Goal: Find specific page/section: Find specific page/section

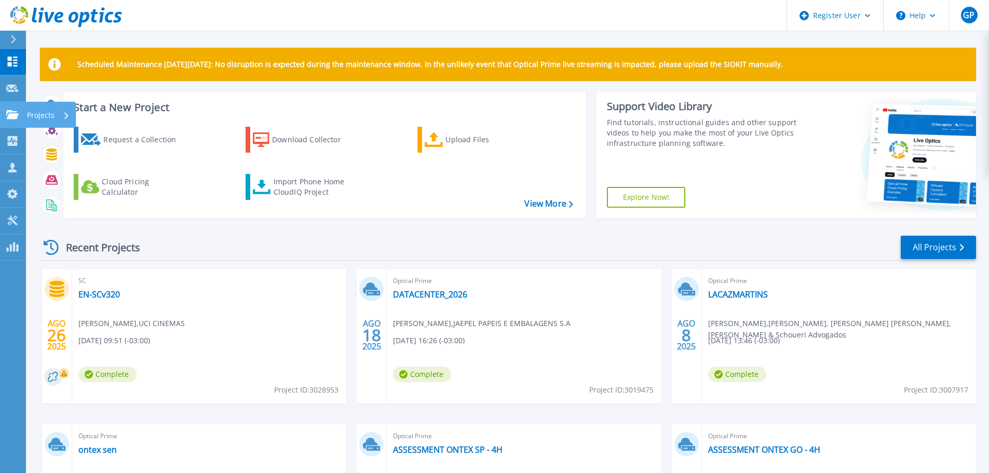
click at [15, 111] on icon at bounding box center [12, 114] width 12 height 9
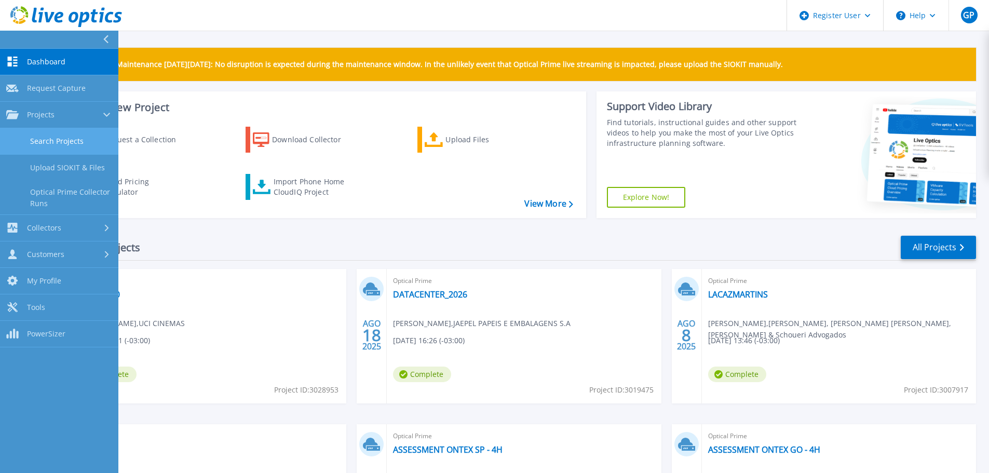
click at [69, 139] on link "Search Projects" at bounding box center [59, 141] width 118 height 26
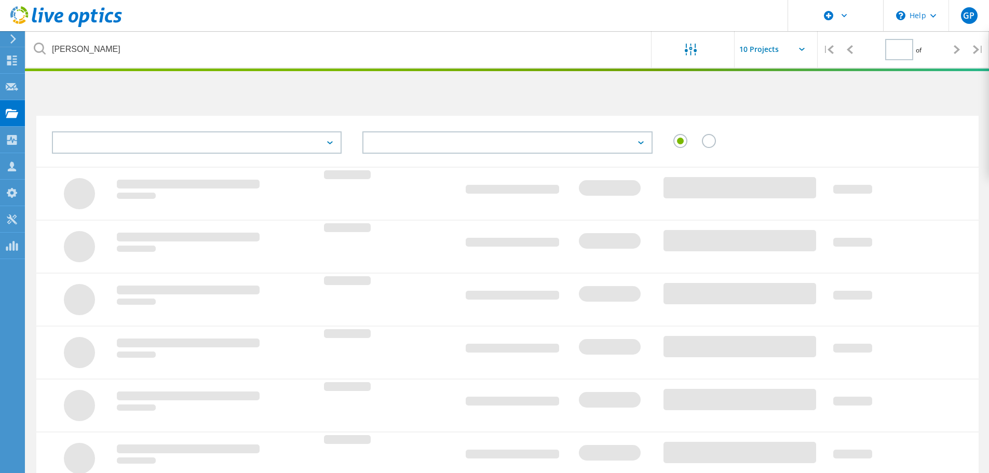
type input "1"
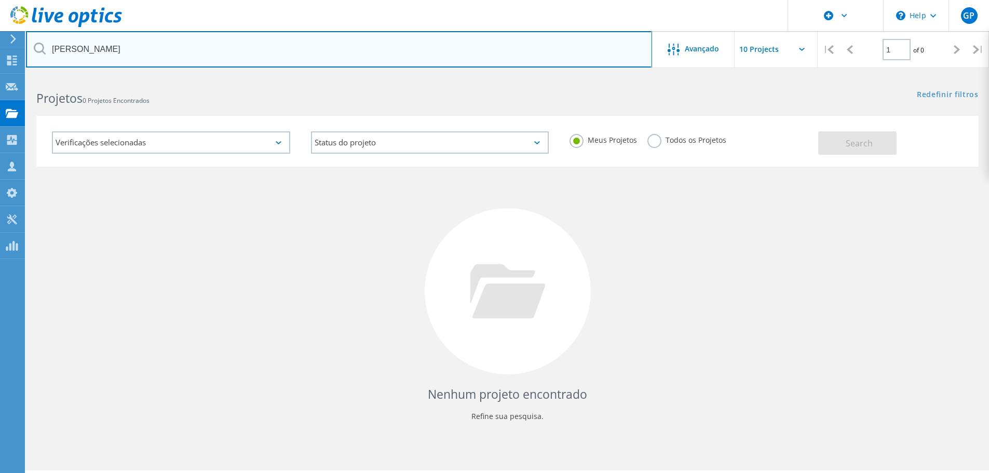
click at [136, 51] on input "simoes pires" at bounding box center [339, 49] width 626 height 36
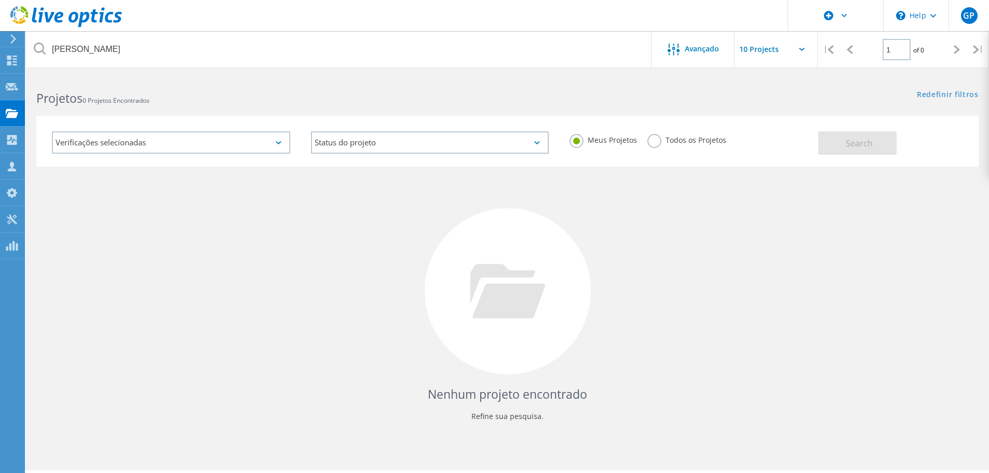
click at [658, 142] on label "Todos os Projetos" at bounding box center [686, 139] width 79 height 10
click at [0, 0] on input "Todos os Projetos" at bounding box center [0, 0] width 0 height 0
click at [816, 153] on div "Meus Projetos Todos os Projetos" at bounding box center [688, 140] width 259 height 38
click at [857, 150] on button "Search" at bounding box center [857, 142] width 78 height 23
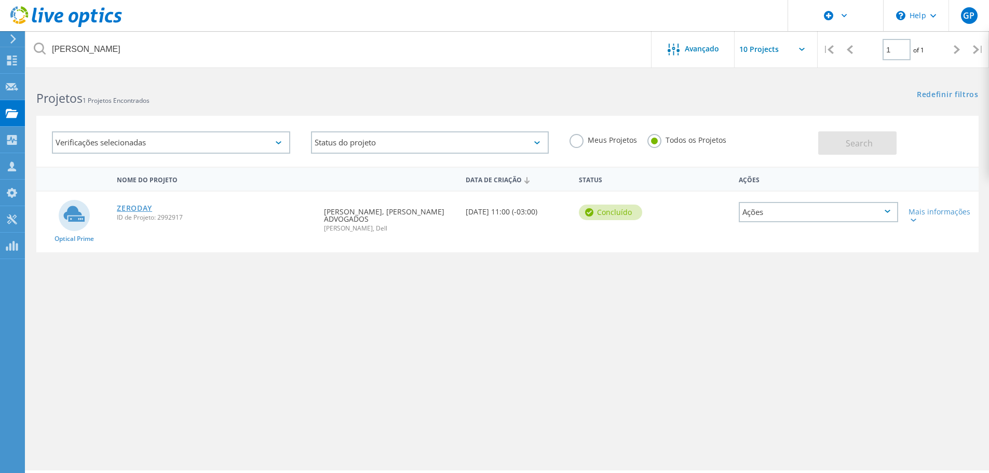
click at [143, 207] on link "ZERODAY" at bounding box center [134, 208] width 35 height 7
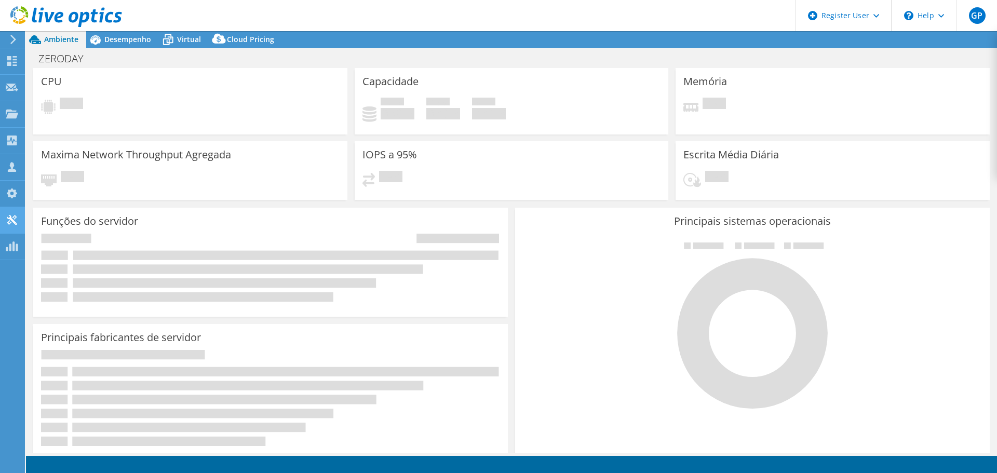
select select "USD"
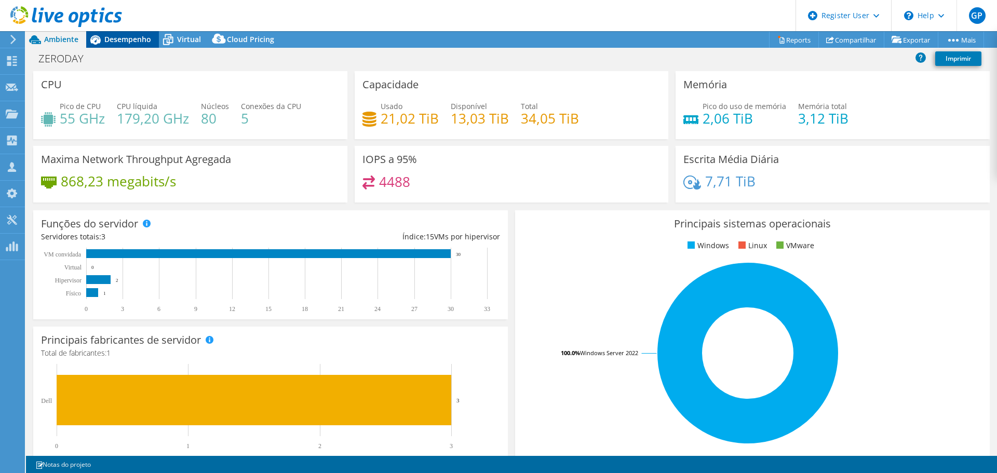
click at [127, 35] on span "Desempenho" at bounding box center [127, 39] width 47 height 10
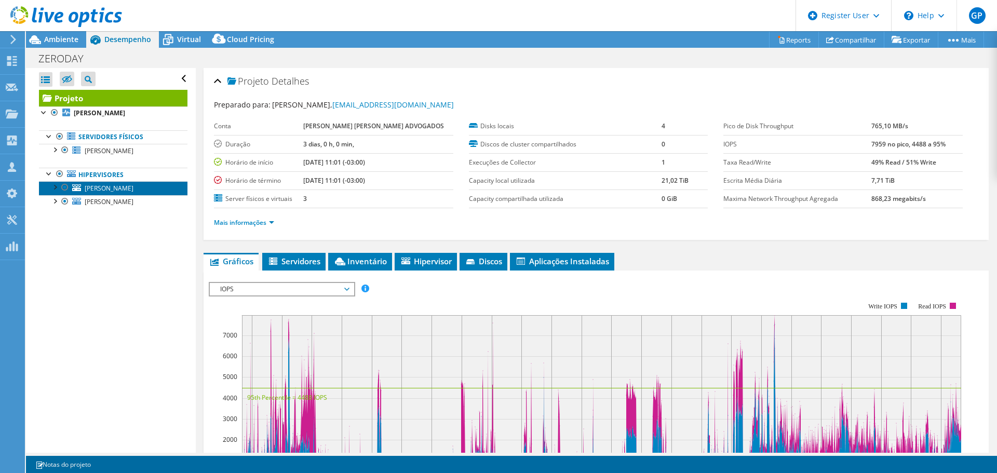
click at [102, 191] on span "[PERSON_NAME]" at bounding box center [109, 188] width 49 height 9
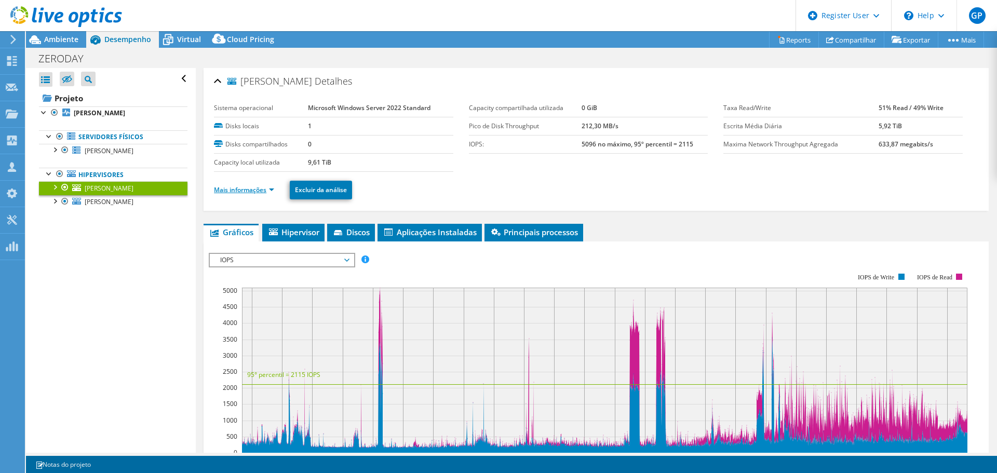
click at [257, 189] on link "Mais informações" at bounding box center [244, 189] width 60 height 9
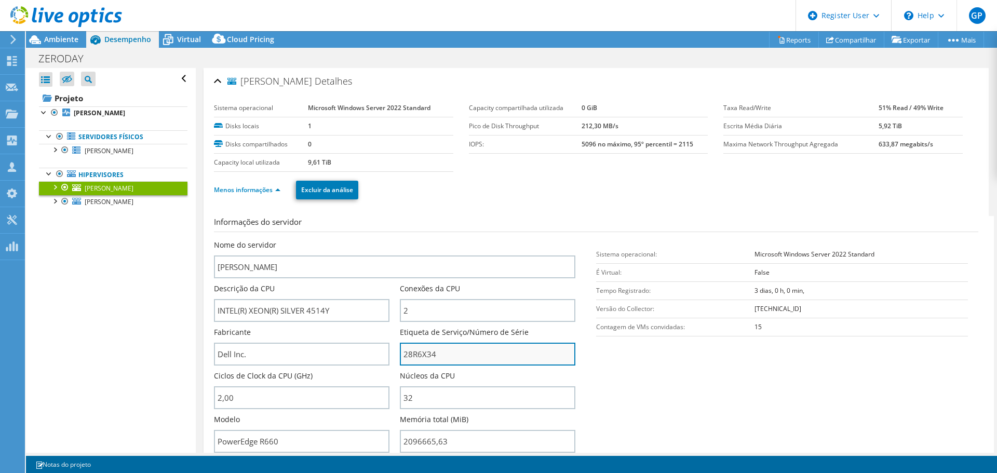
drag, startPoint x: 447, startPoint y: 355, endPoint x: 403, endPoint y: 356, distance: 43.6
click at [403, 356] on input "28R6X34" at bounding box center [487, 354] width 175 height 23
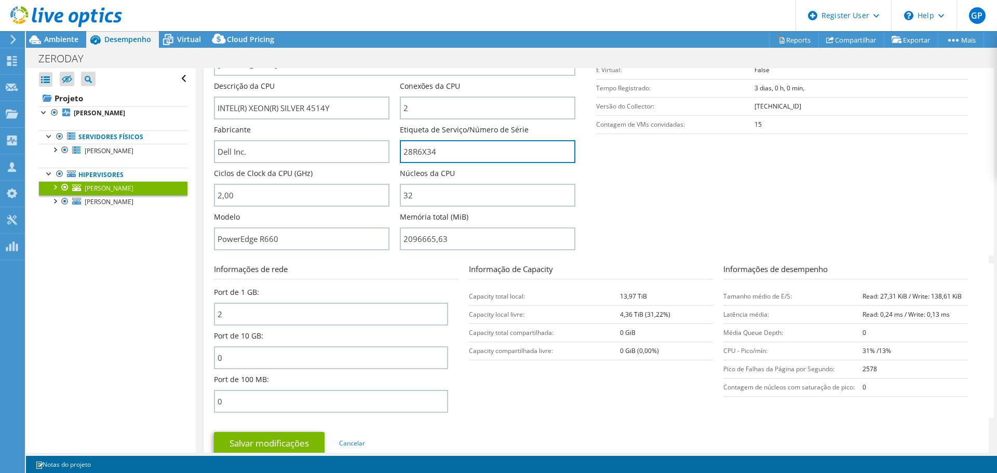
scroll to position [242, 0]
